Goal: Task Accomplishment & Management: Use online tool/utility

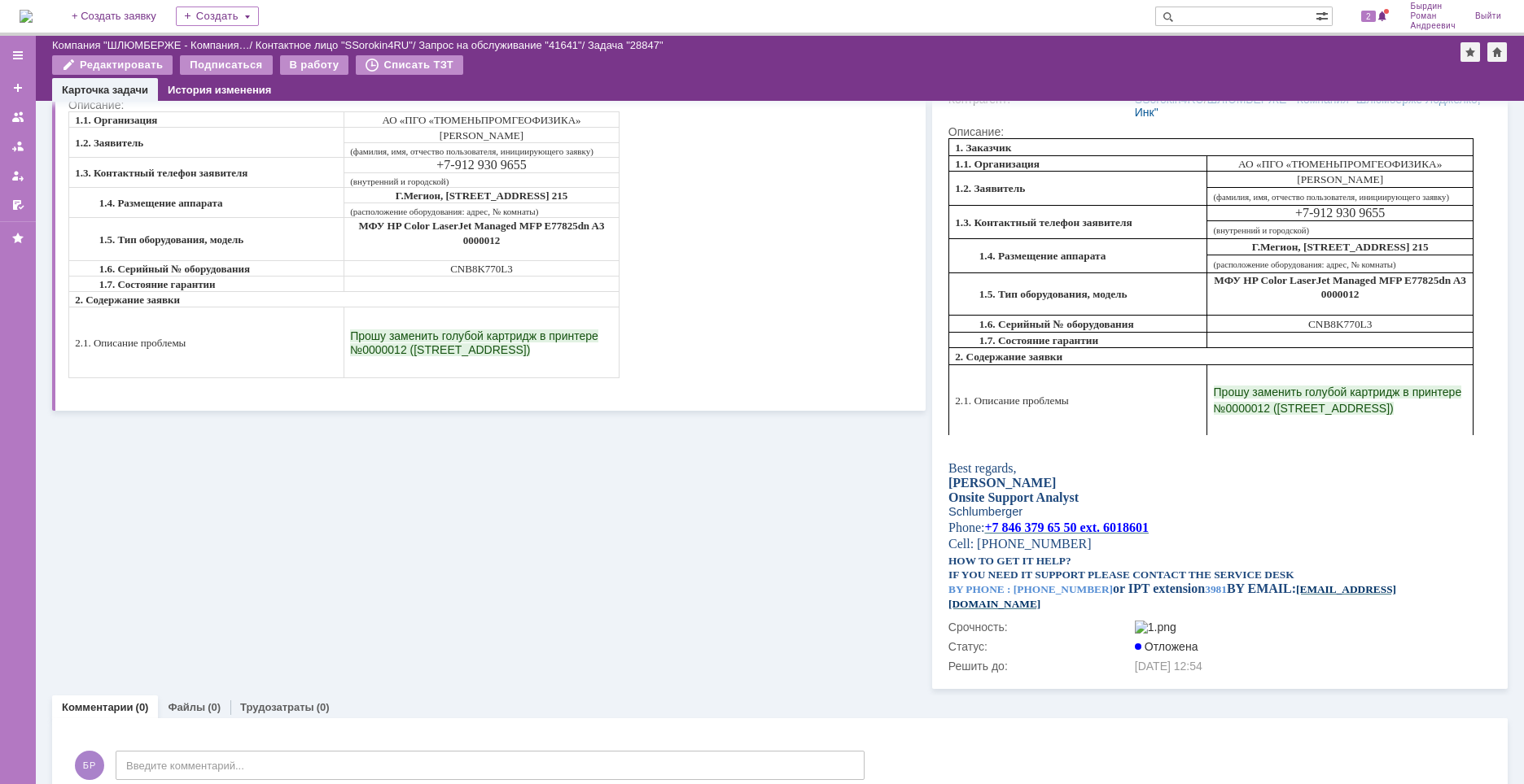
scroll to position [242, 0]
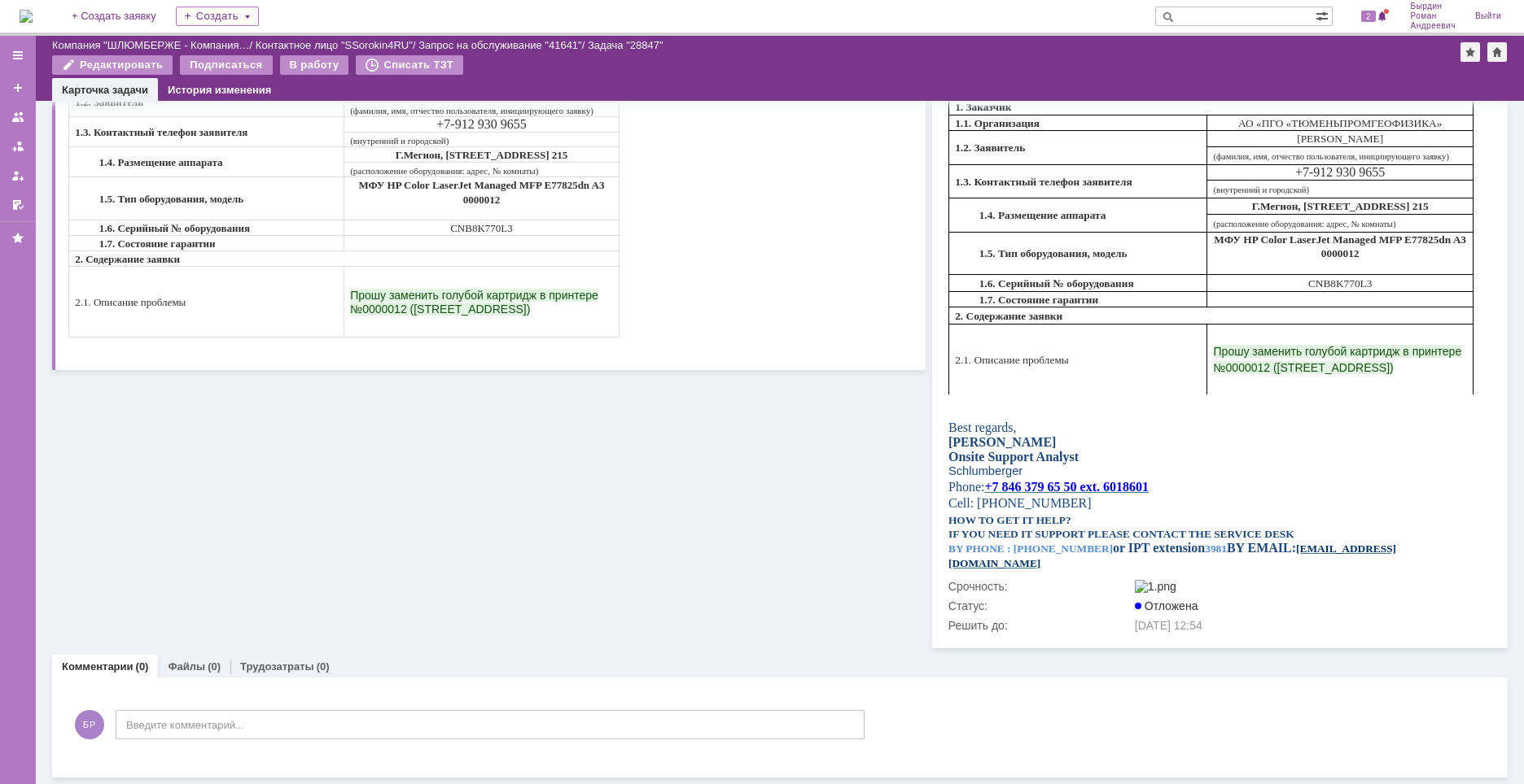
drag, startPoint x: 783, startPoint y: 2, endPoint x: 819, endPoint y: 12, distance: 37.4
click at [819, 12] on div "На домашнюю + Создать заявку Создать 2 Бырдин Роман Андреевич Выйти" at bounding box center [762, 18] width 1524 height 36
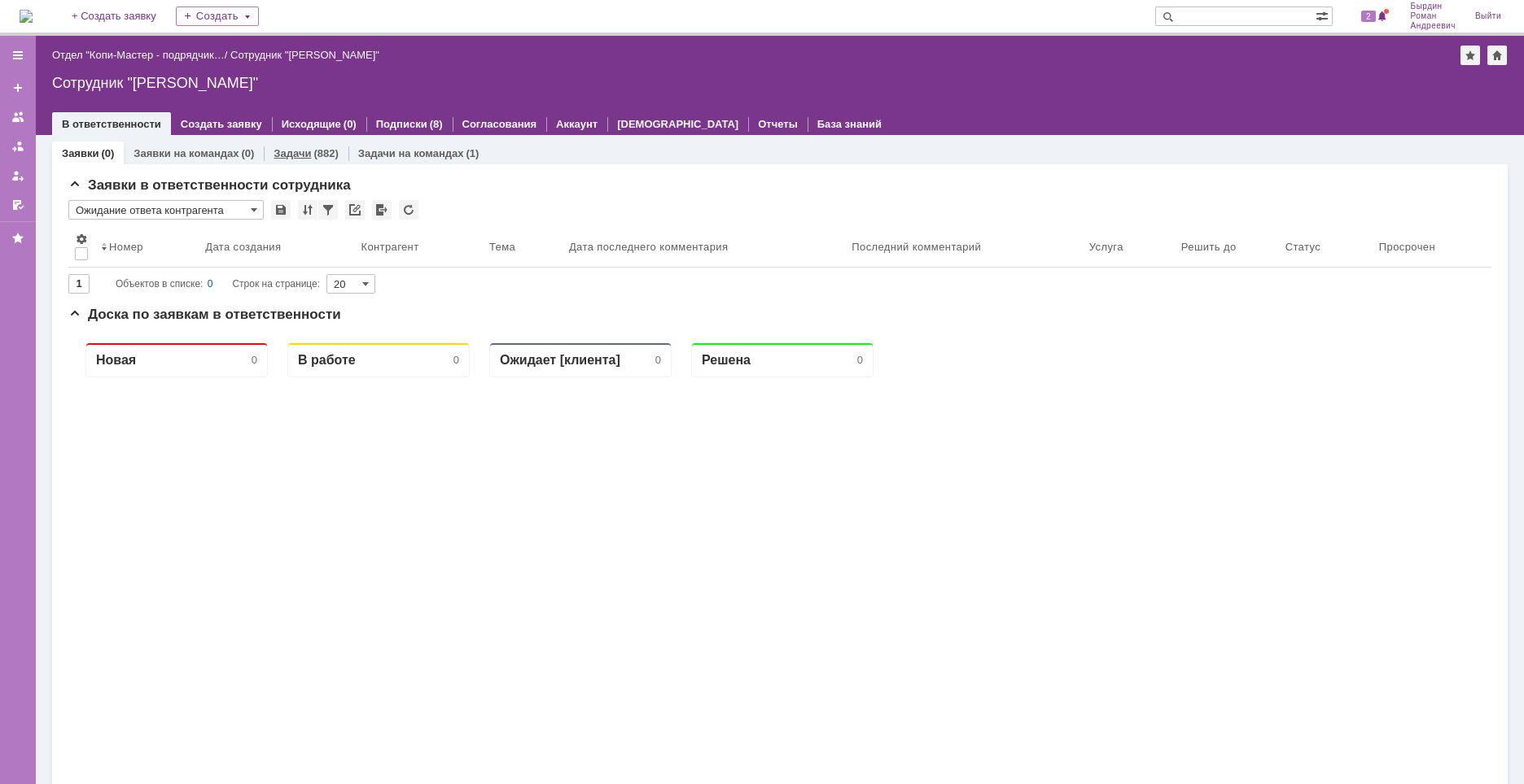
click at [298, 152] on link "Задачи" at bounding box center [292, 153] width 38 height 12
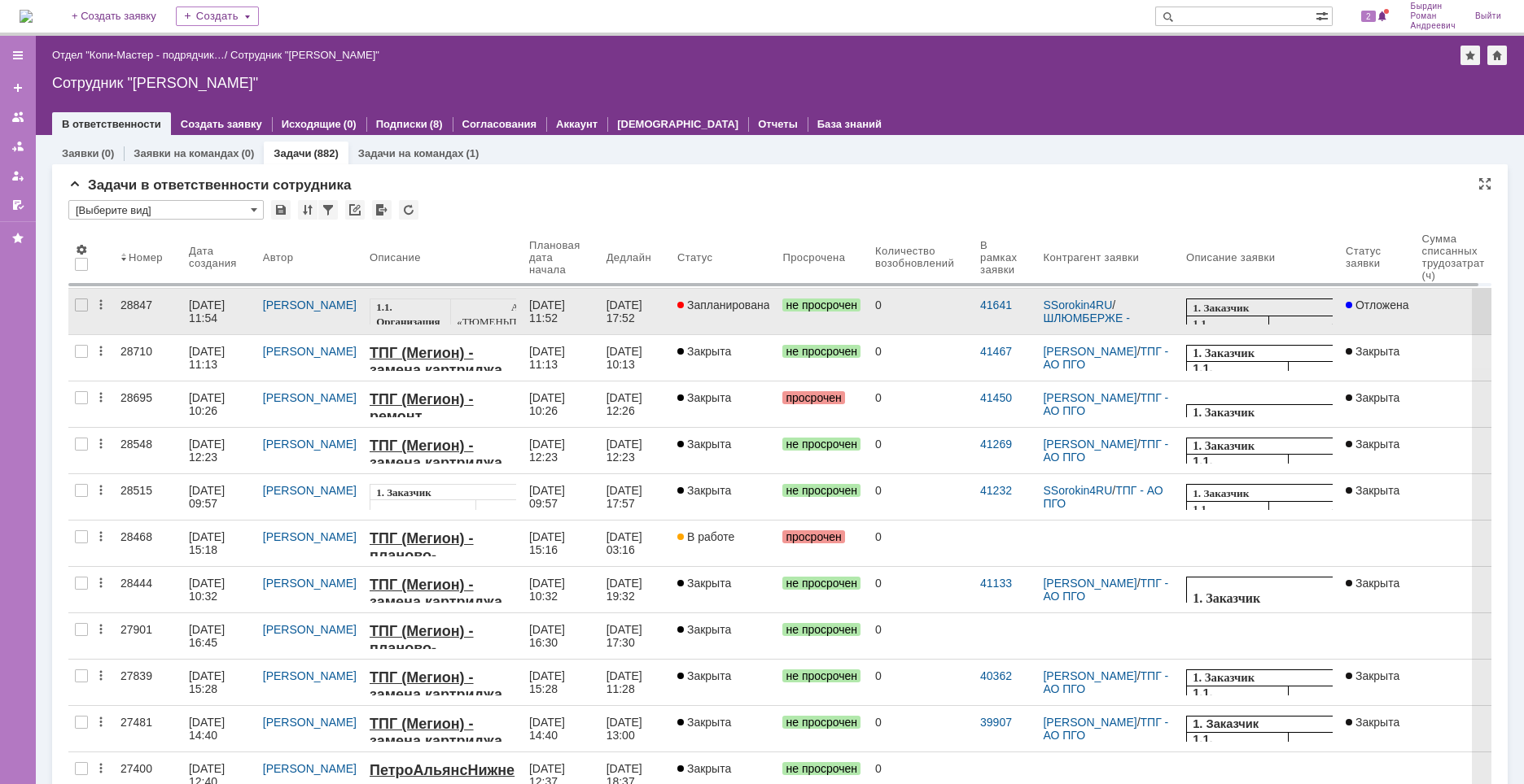
click at [212, 305] on div "[DATE] 11:54" at bounding box center [208, 311] width 39 height 26
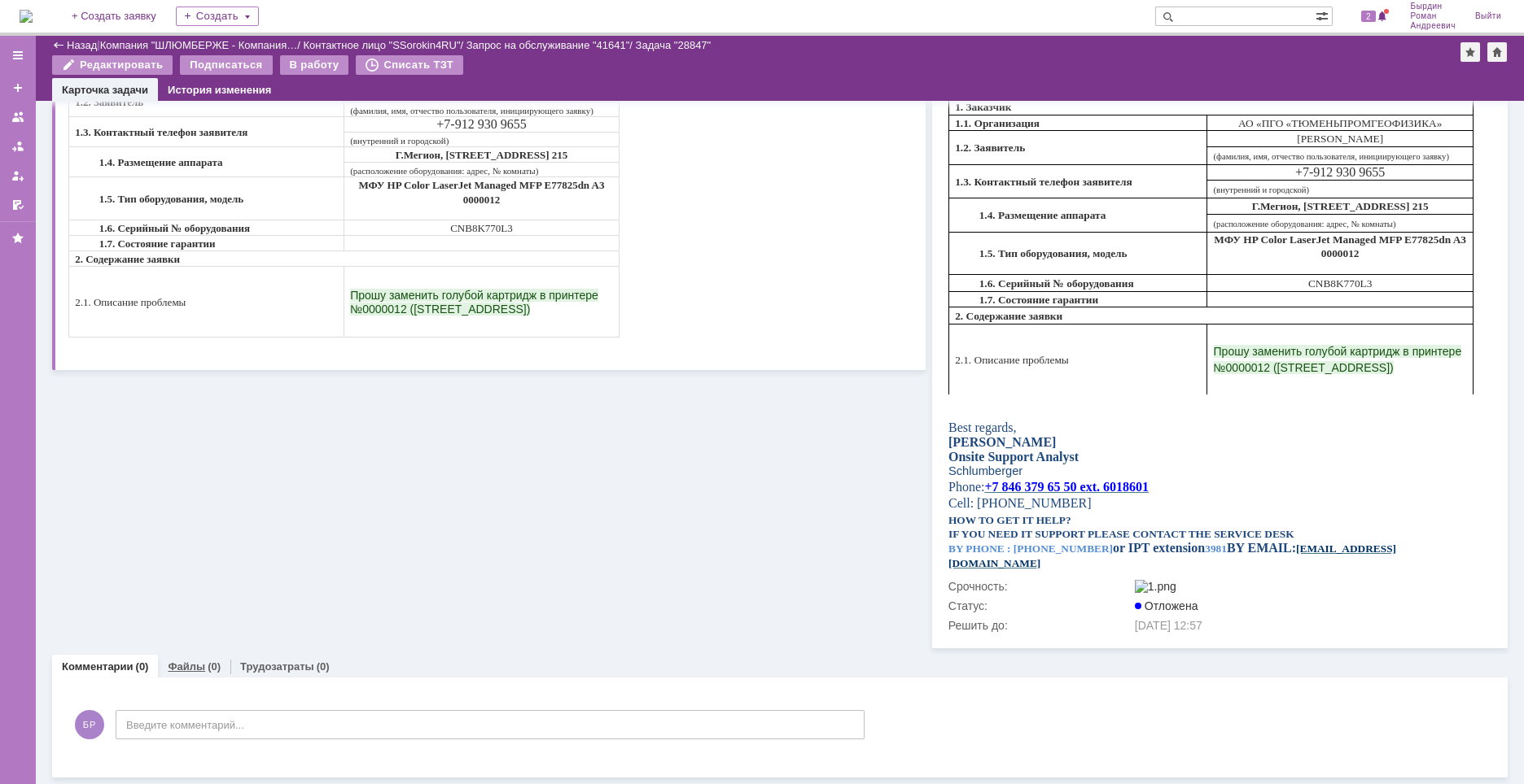
click at [181, 668] on link "Файлы" at bounding box center [187, 667] width 38 height 12
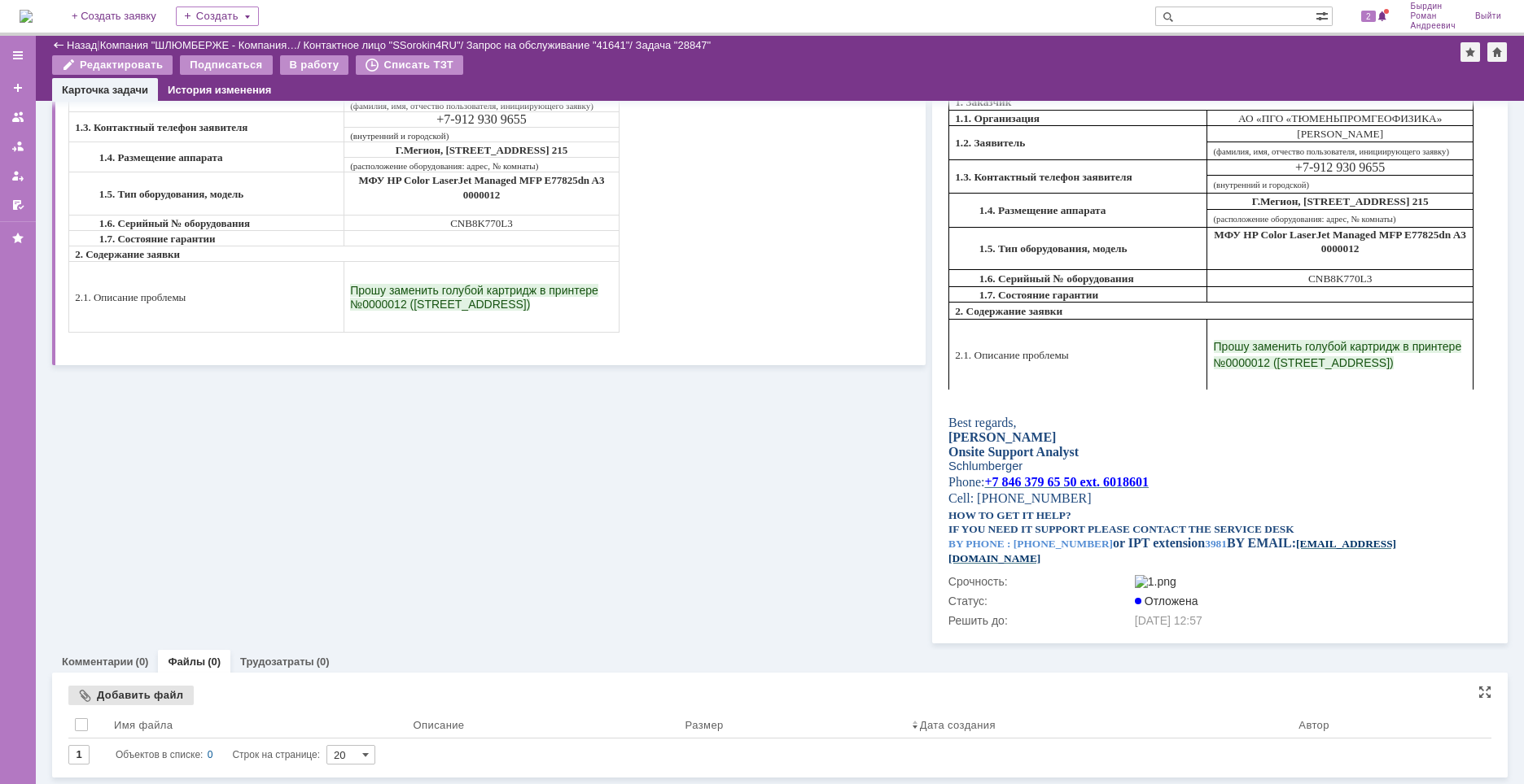
click at [143, 697] on div "Добавить файл" at bounding box center [132, 695] width 126 height 20
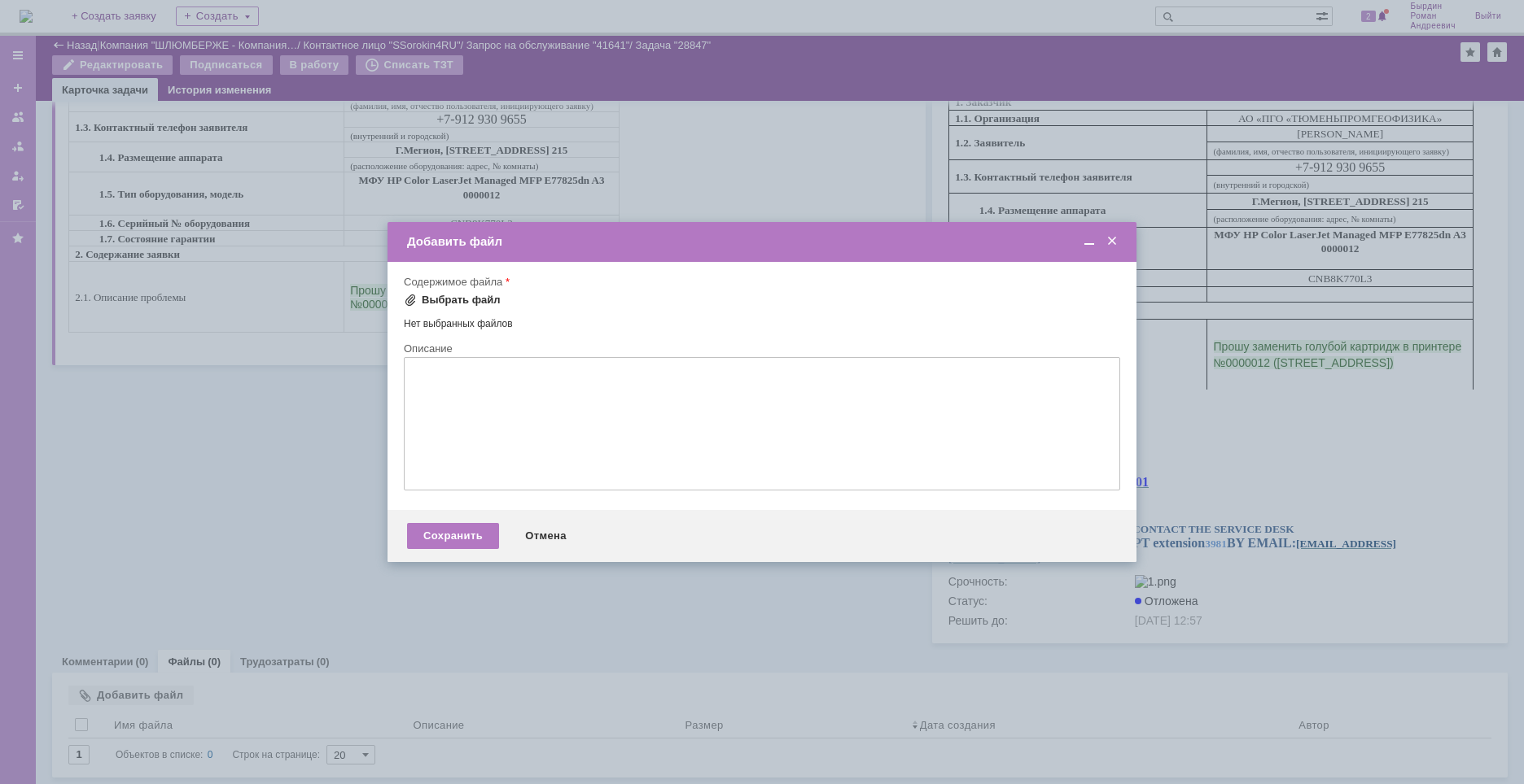
click at [454, 298] on div "Выбрать файл" at bounding box center [461, 300] width 79 height 13
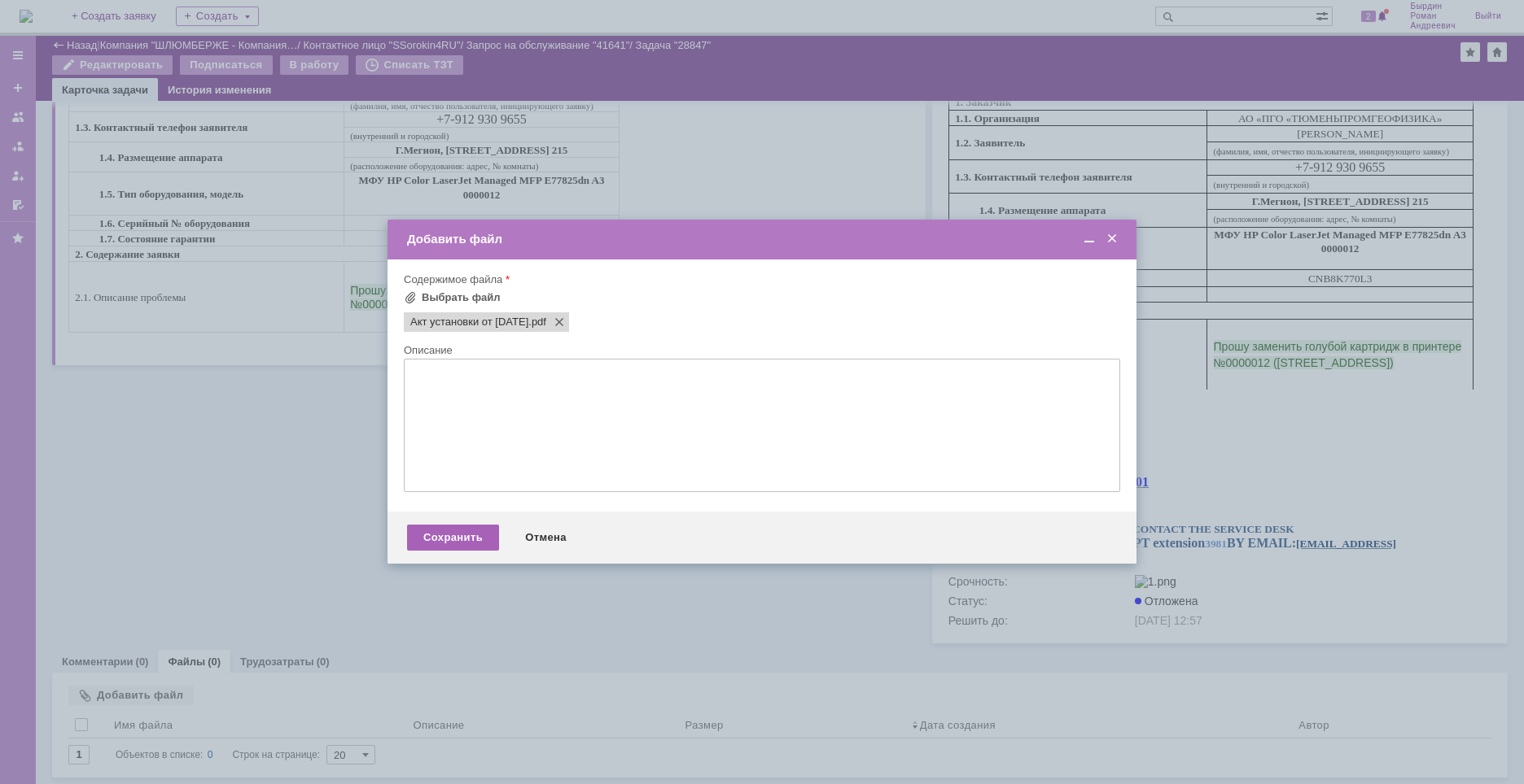
click at [474, 538] on div "Сохранить" at bounding box center [452, 537] width 92 height 26
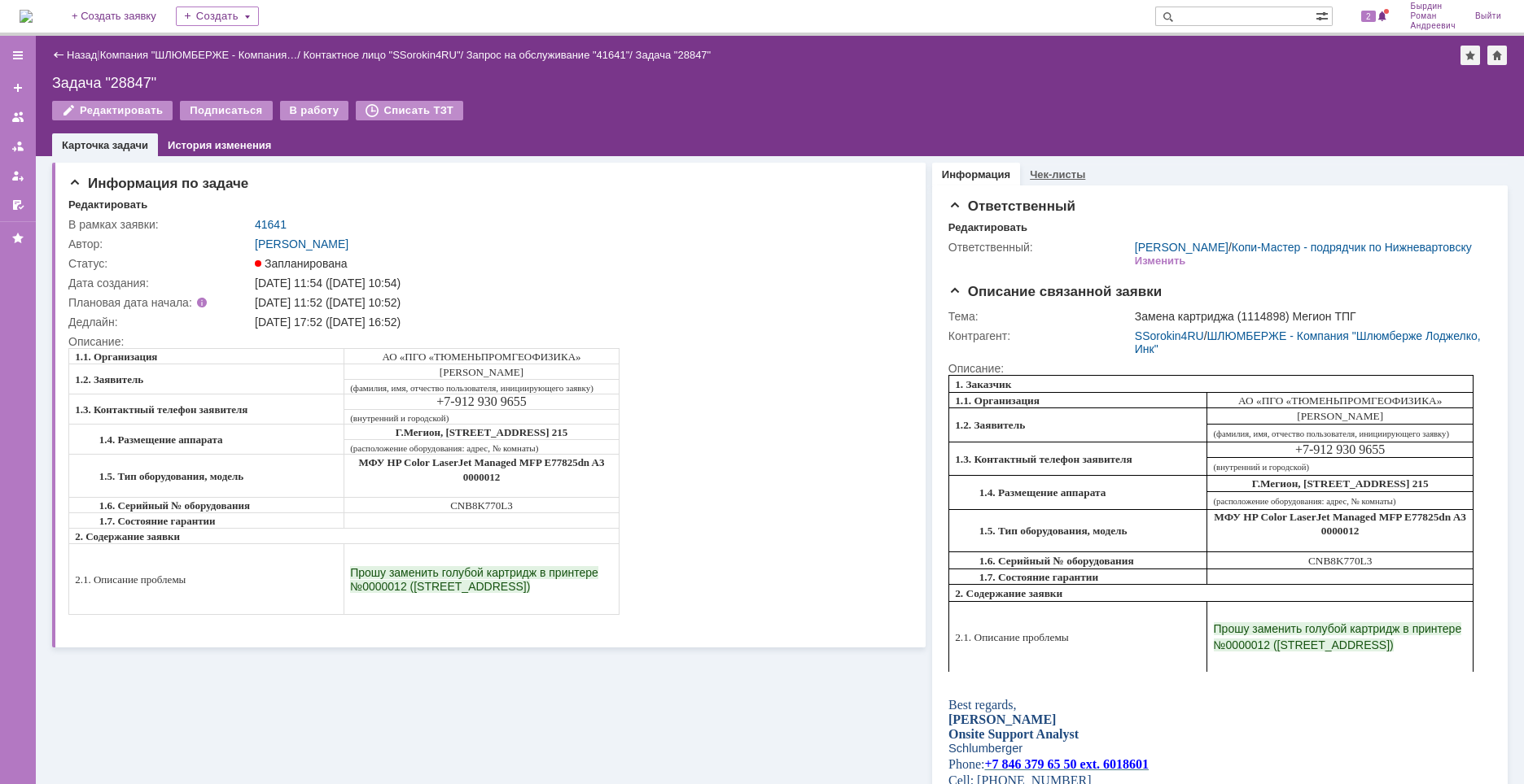
click at [1048, 179] on link "Чек-листы" at bounding box center [1057, 175] width 55 height 12
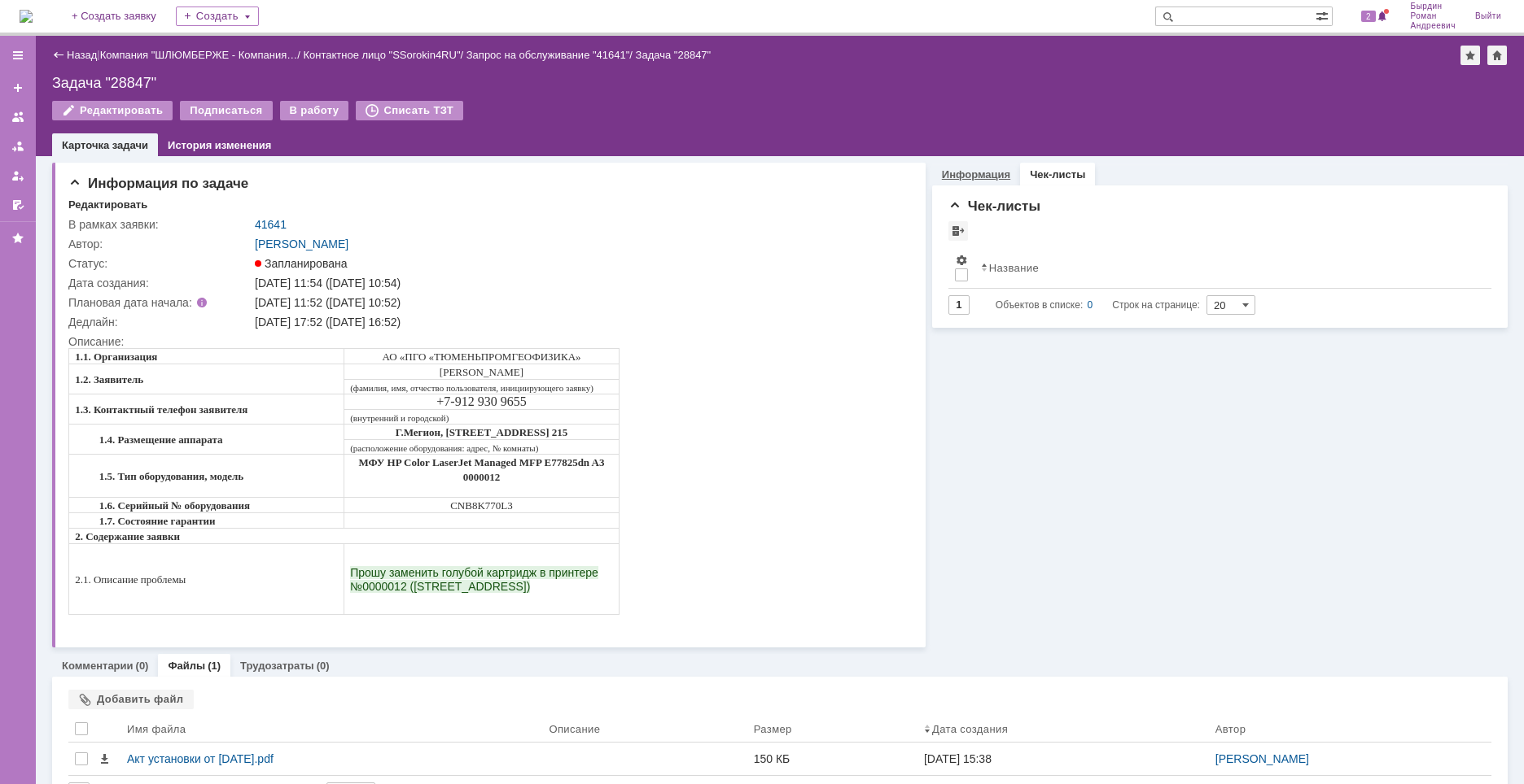
click at [964, 178] on link "Информация" at bounding box center [976, 175] width 69 height 12
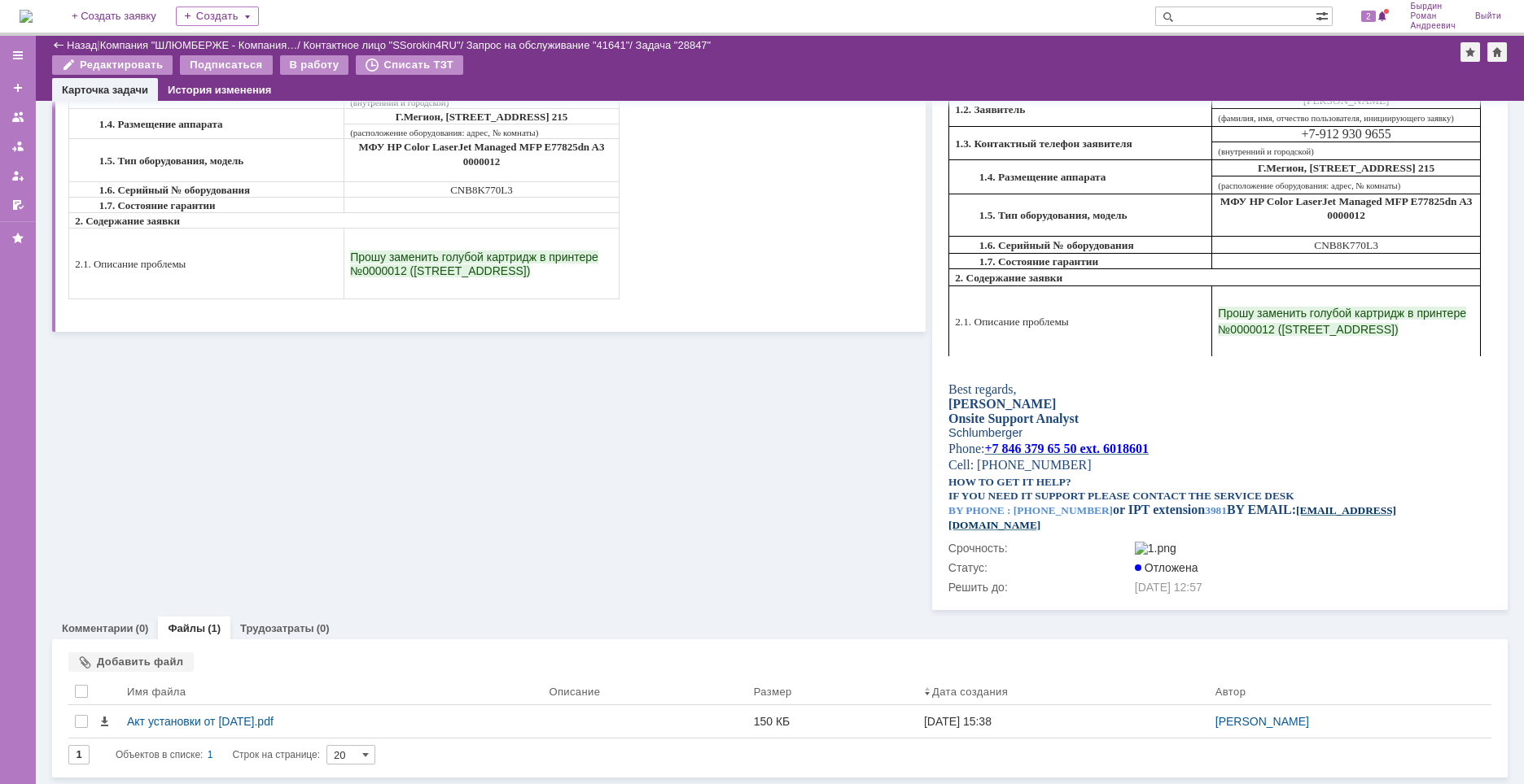
scroll to position [280, 0]
click at [1478, 661] on div at bounding box center [1484, 658] width 13 height 13
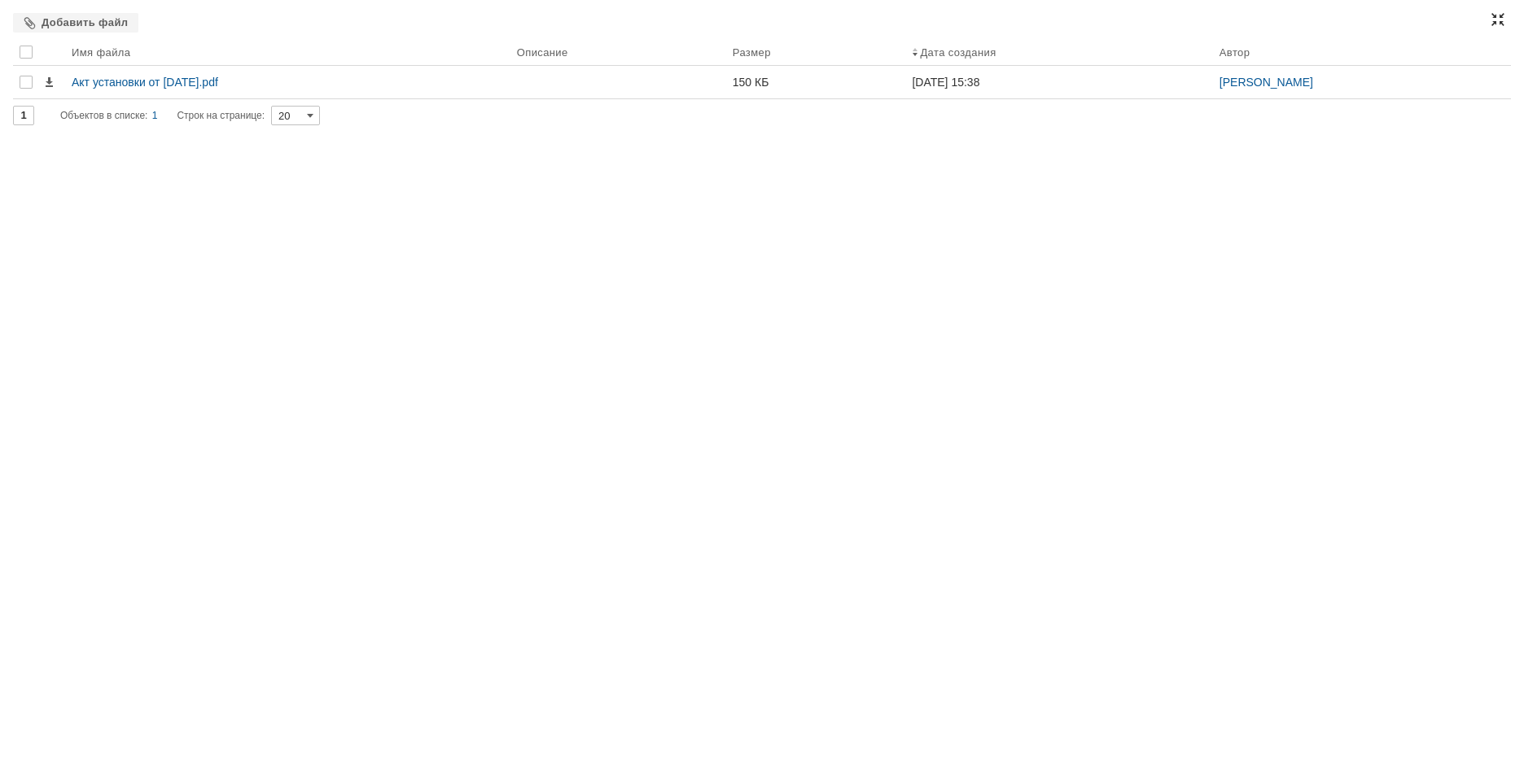
scroll to position [155, 0]
click at [1494, 21] on div at bounding box center [1497, 19] width 13 height 13
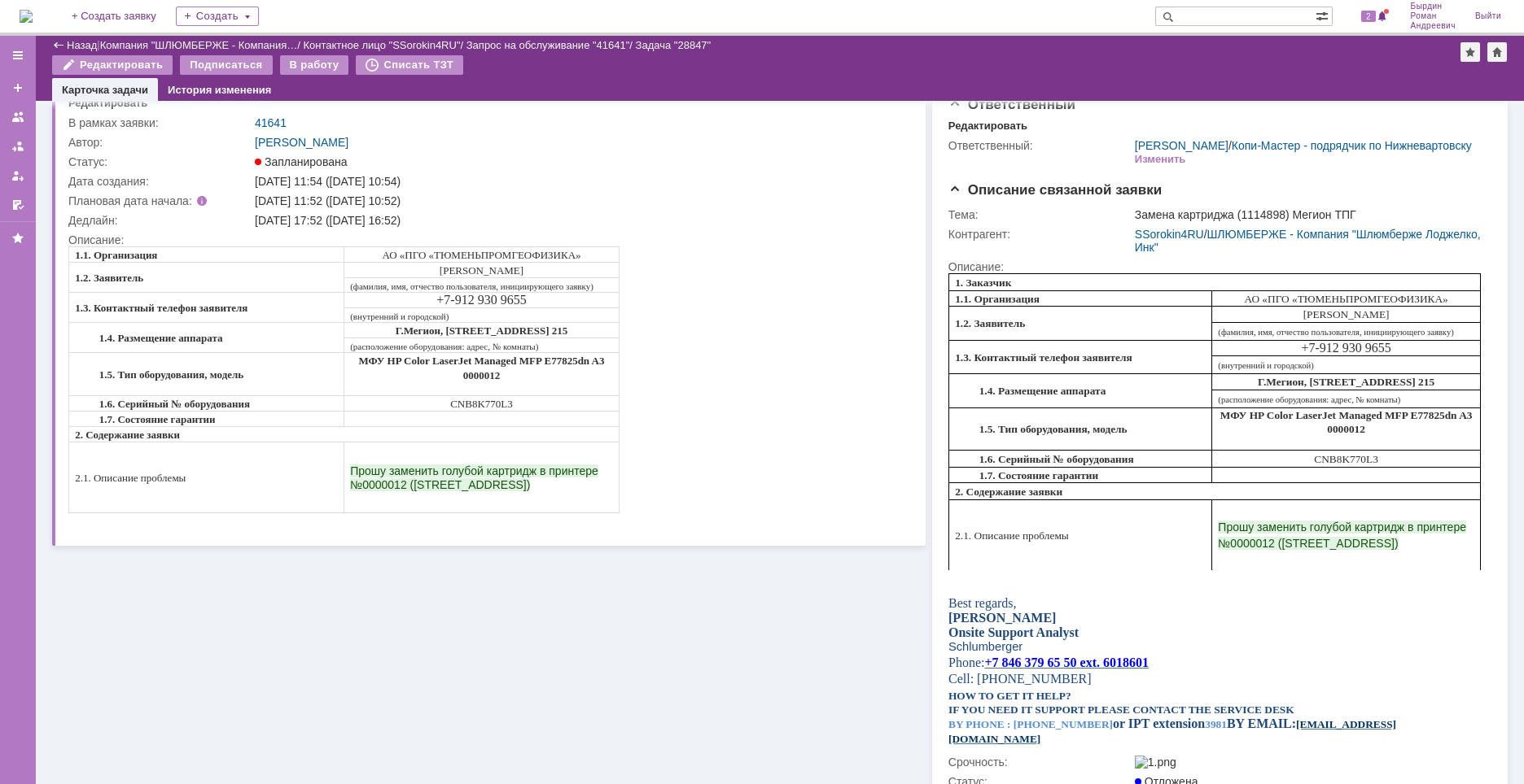
scroll to position [0, 0]
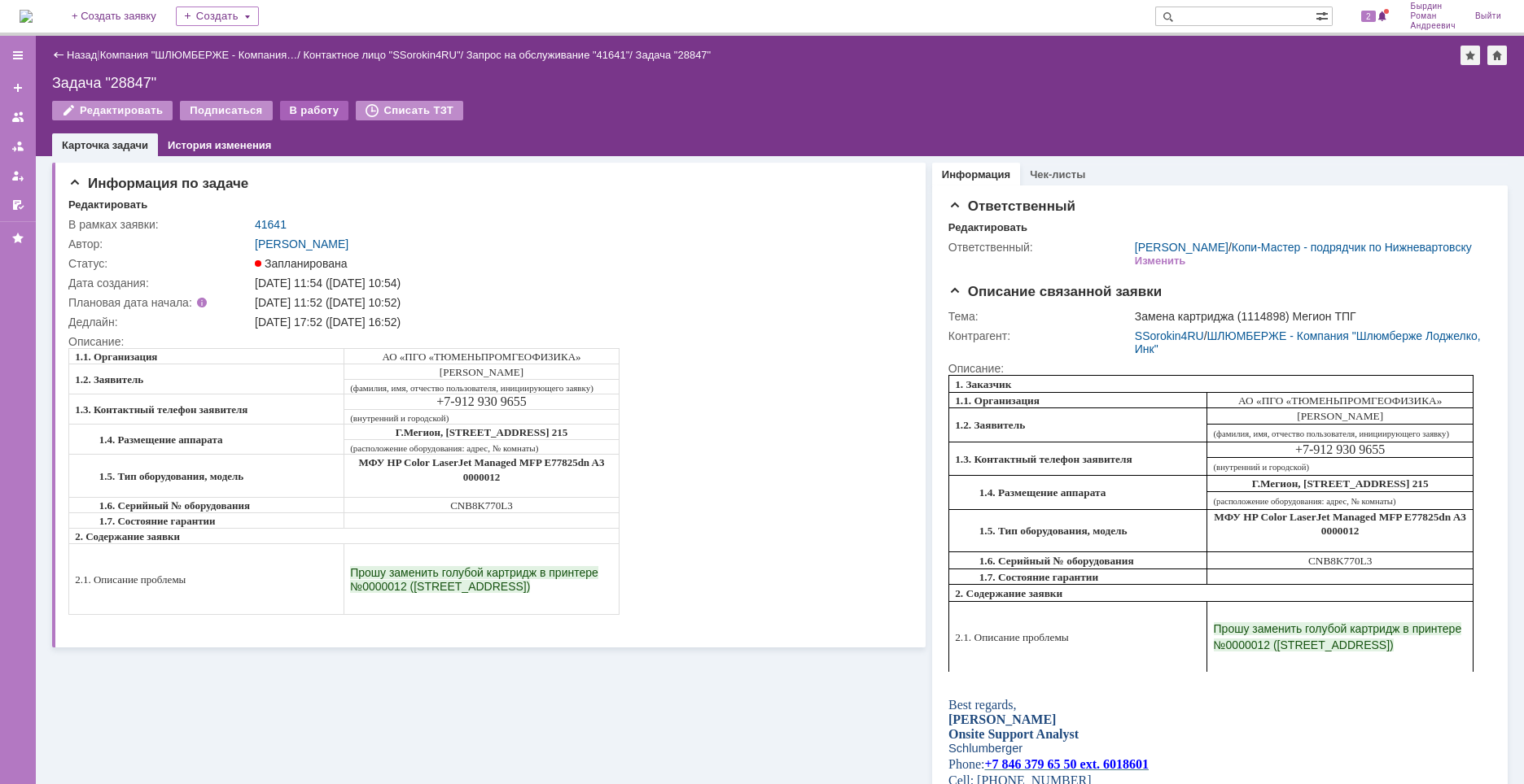
click at [302, 107] on div "В работу" at bounding box center [315, 110] width 69 height 20
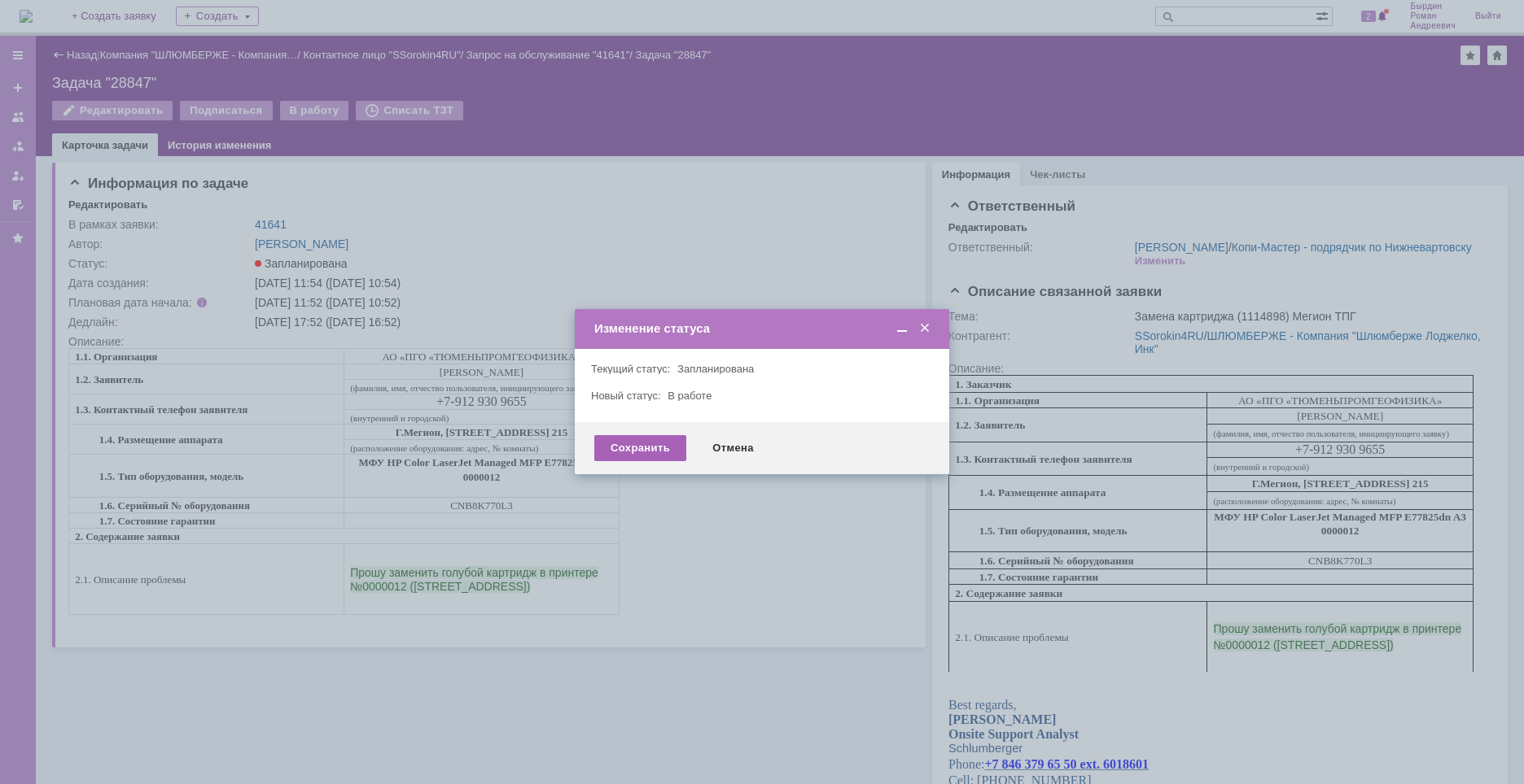
click at [618, 449] on div "Сохранить" at bounding box center [640, 448] width 92 height 26
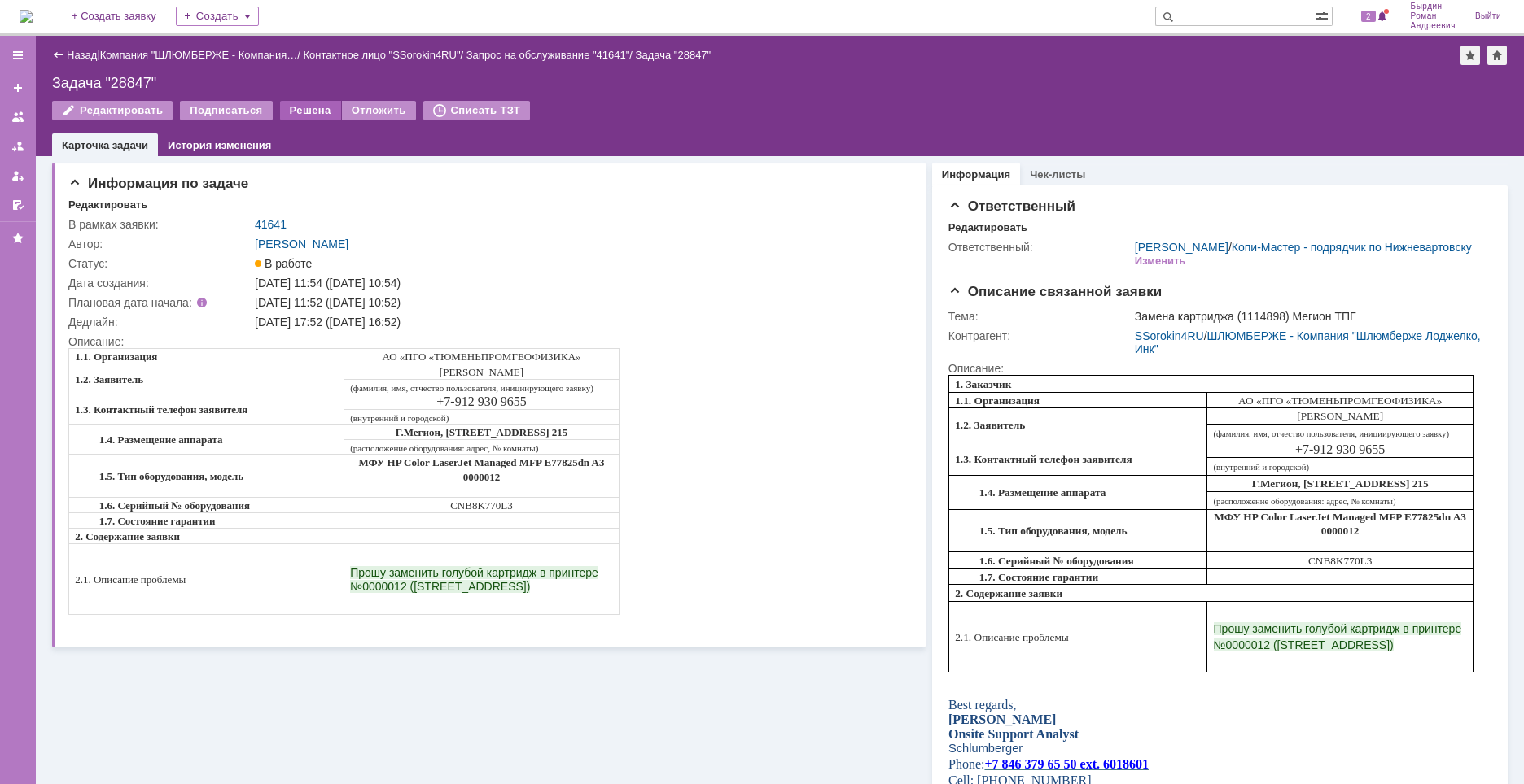
click at [300, 105] on div "Решена" at bounding box center [310, 110] width 61 height 20
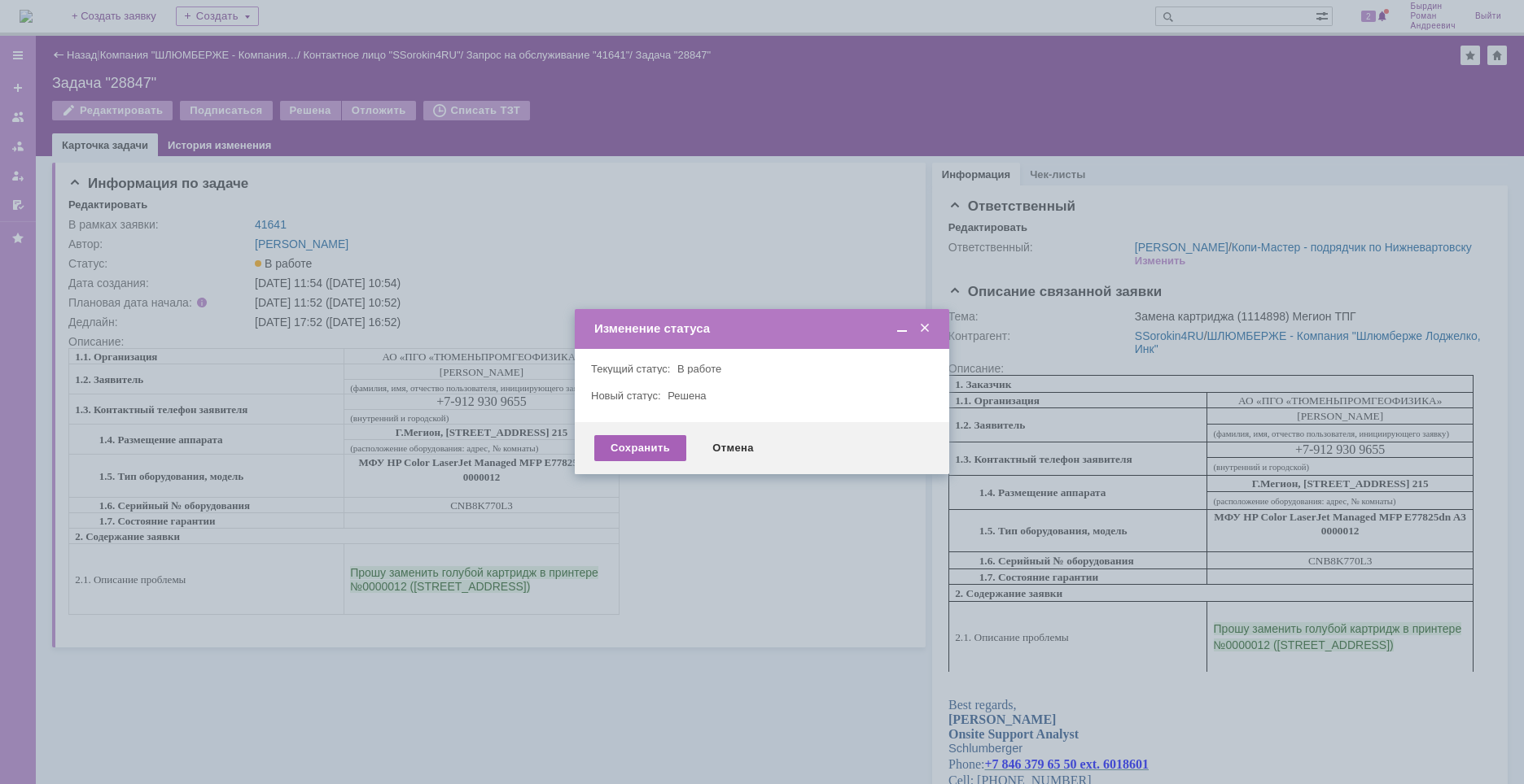
click at [645, 456] on div "Сохранить" at bounding box center [640, 448] width 92 height 26
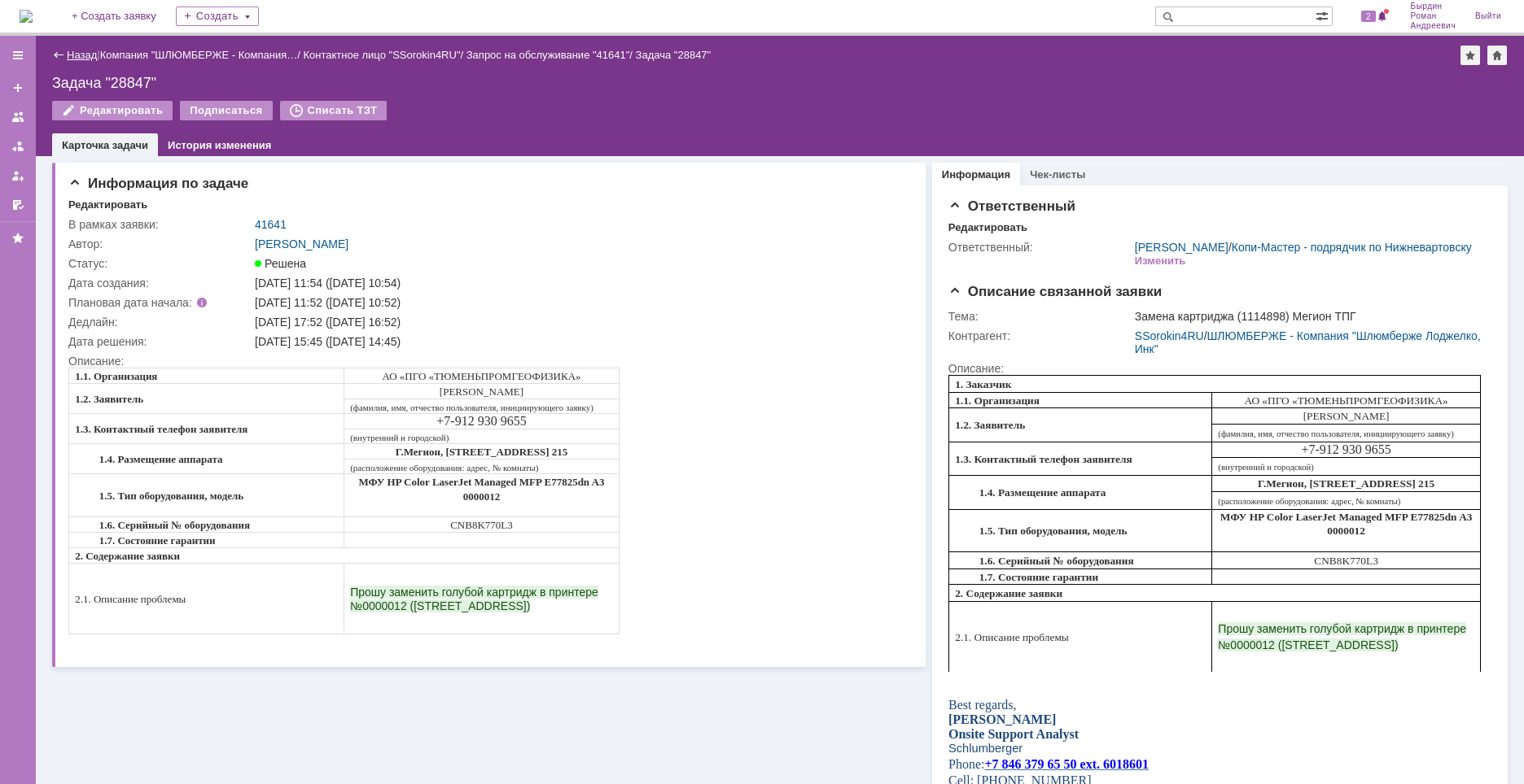
click at [71, 57] on link "Назад" at bounding box center [82, 55] width 30 height 12
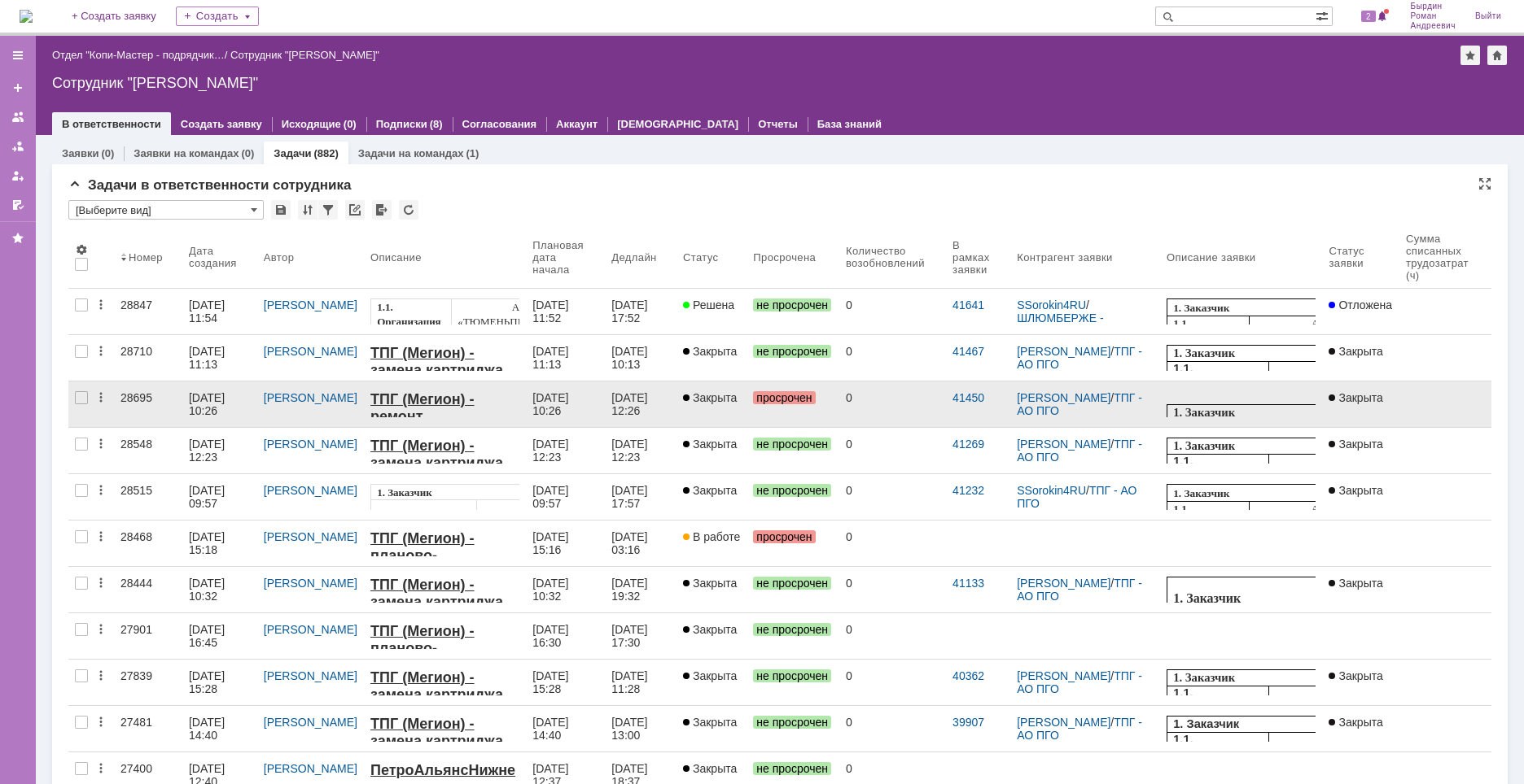
click at [206, 404] on div "[DATE] 10:26" at bounding box center [208, 404] width 39 height 26
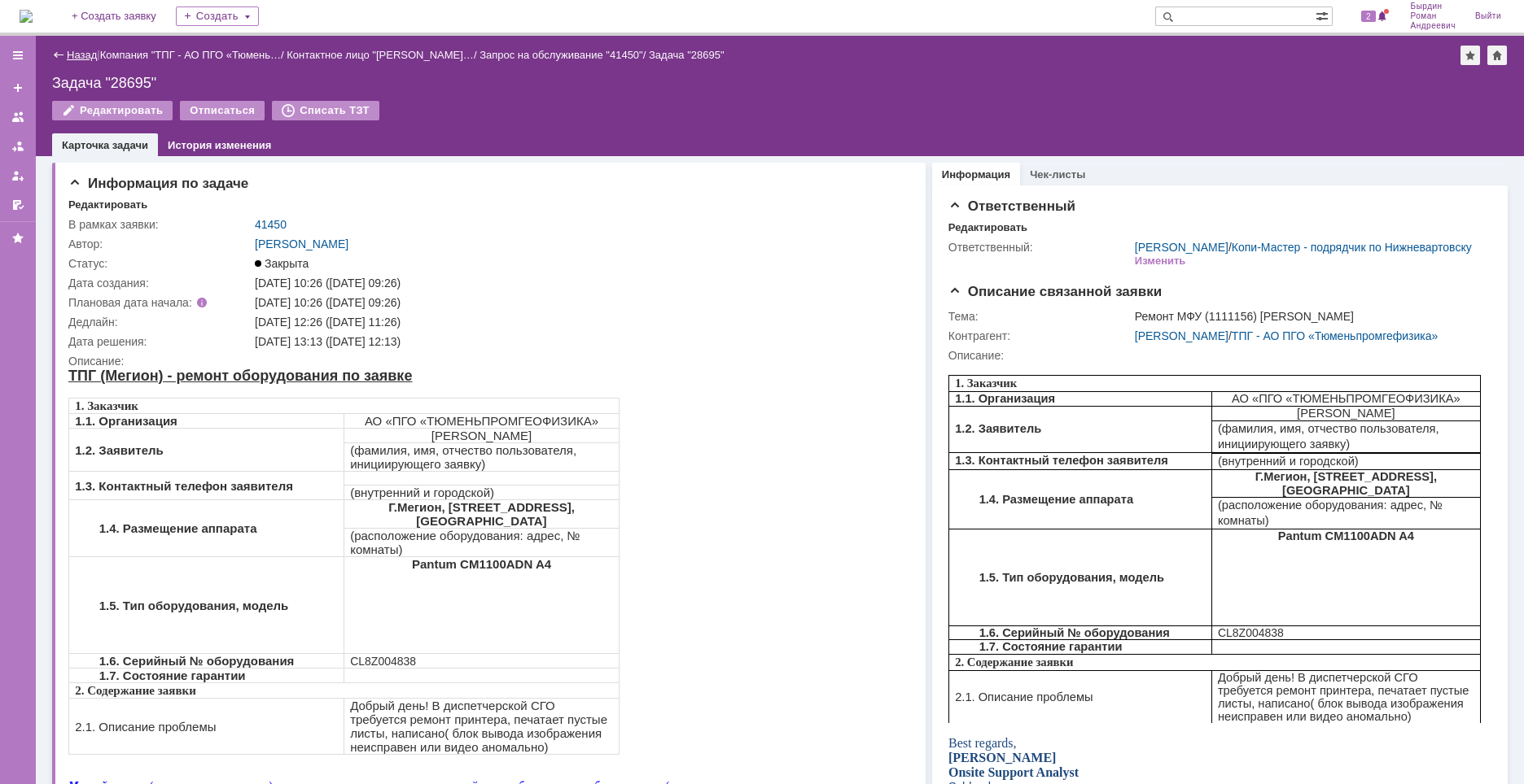
click at [67, 52] on link "Назад" at bounding box center [82, 55] width 30 height 12
